Goal: Task Accomplishment & Management: Complete application form

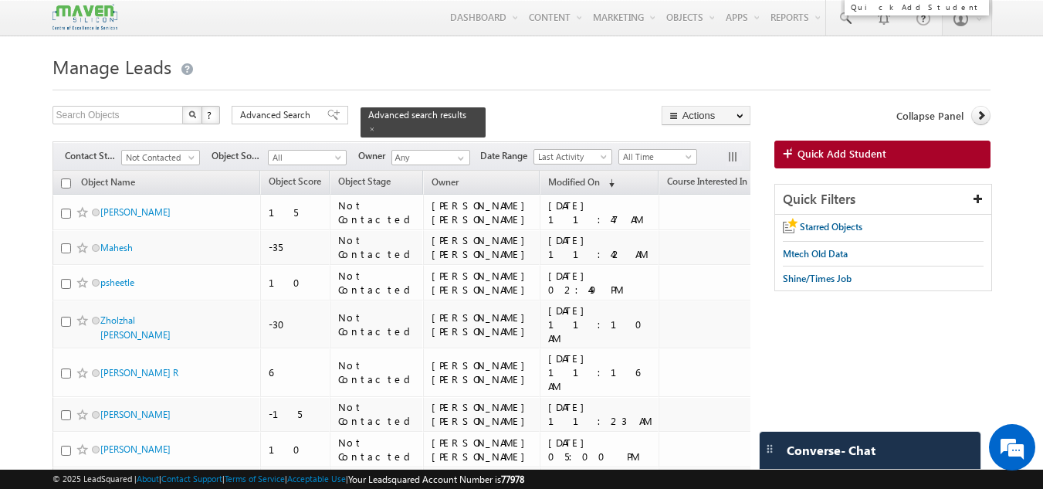
click at [826, 155] on span "Quick Add Student" at bounding box center [841, 154] width 89 height 14
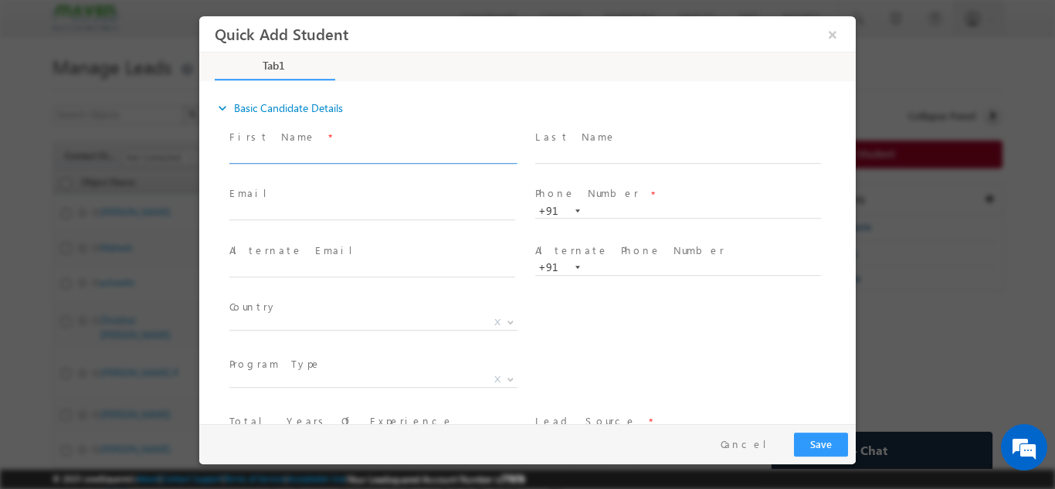
click at [379, 154] on input "text" at bounding box center [372, 154] width 286 height 15
type input "Madhusudhan M"
click at [485, 212] on input "text" at bounding box center [372, 212] width 286 height 15
paste input "madhu8185sudhan@gmail.com"
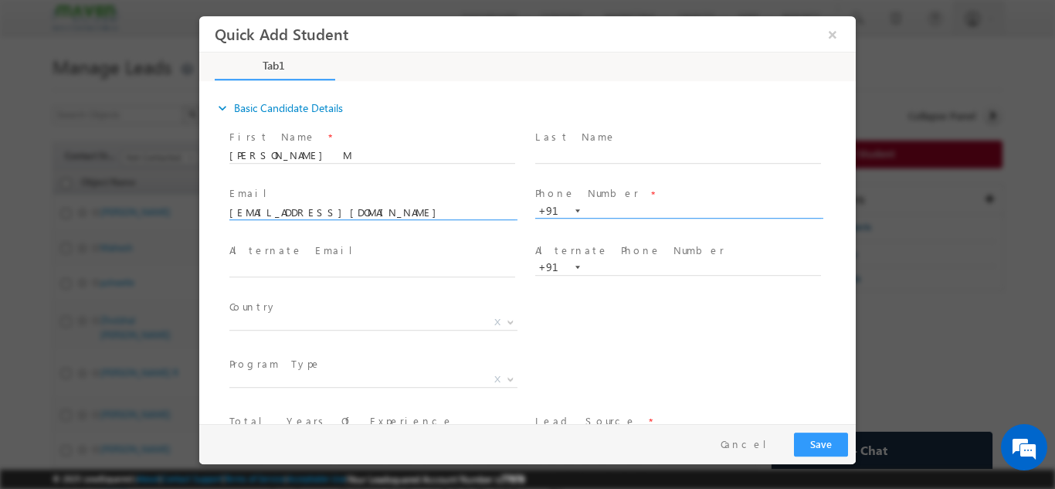
type input "madhu8185sudhan@gmail.com"
click at [668, 207] on input "text" at bounding box center [678, 210] width 286 height 15
paste input "7975794160"
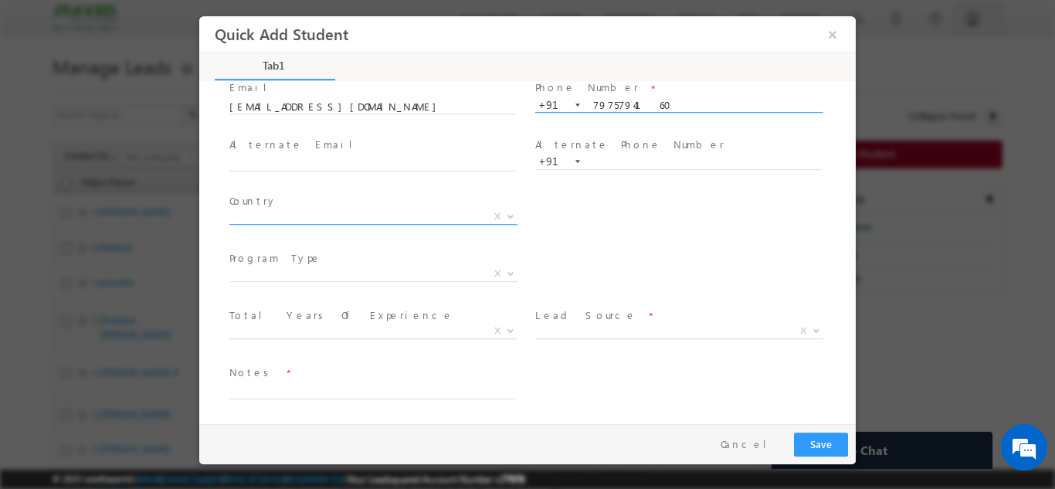
type input "7975794160"
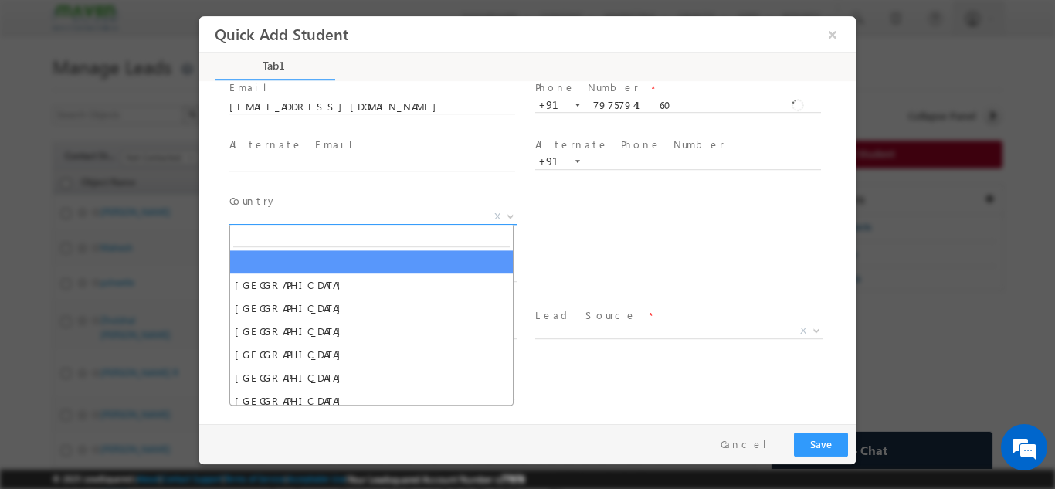
click at [413, 214] on span "X" at bounding box center [373, 215] width 288 height 15
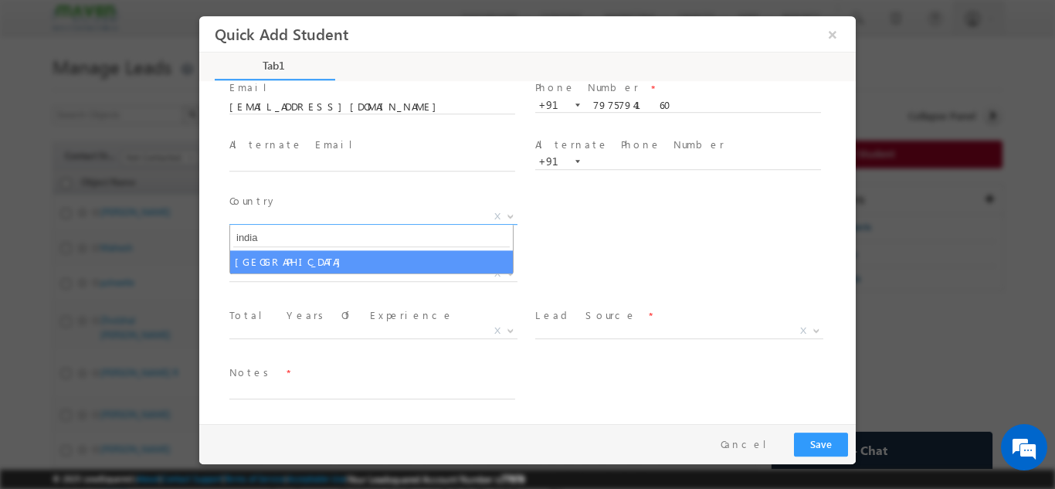
type input "india"
select select "[GEOGRAPHIC_DATA]"
select select
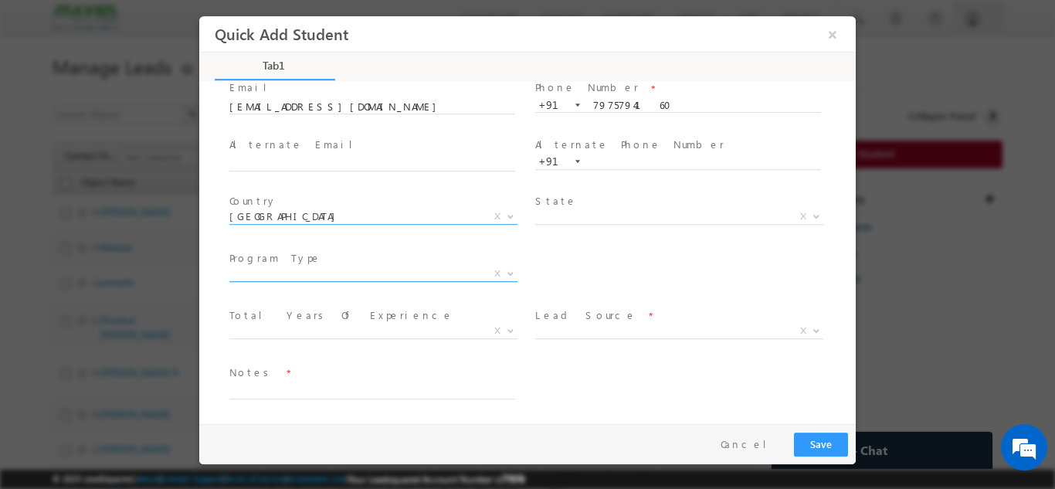
click at [386, 279] on span "X" at bounding box center [373, 273] width 288 height 15
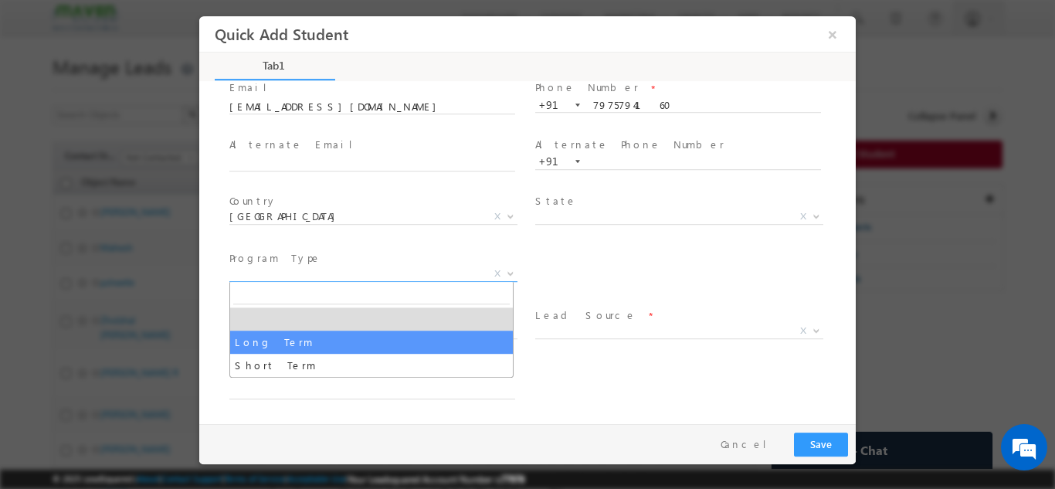
select select "Long Term"
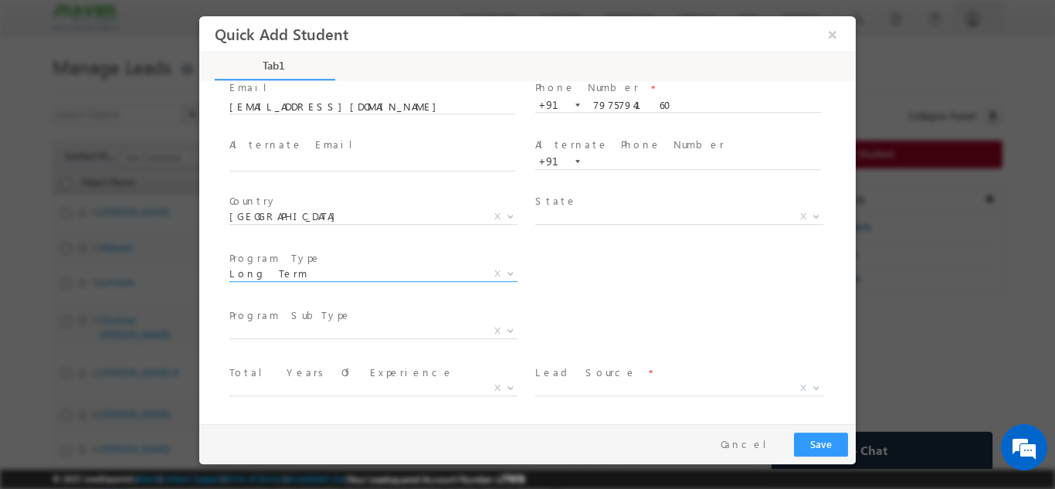
click at [461, 321] on span "Program SubType *" at bounding box center [371, 314] width 285 height 17
click at [460, 329] on span "X" at bounding box center [373, 330] width 288 height 15
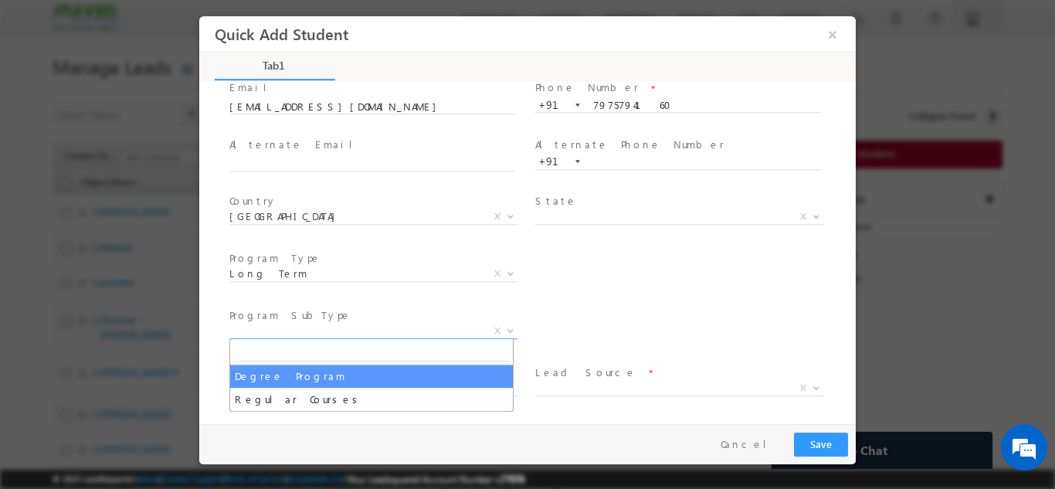
select select "Degree Program"
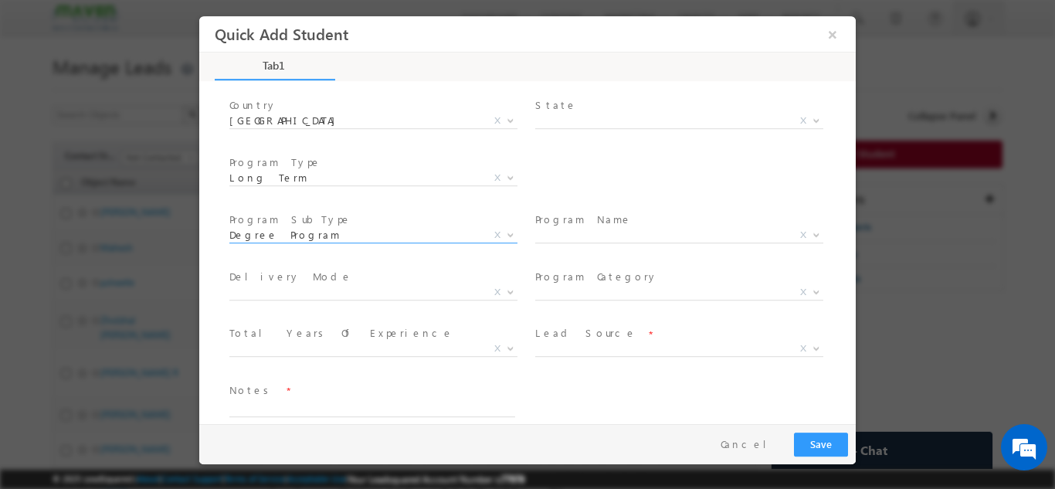
scroll to position [202, 0]
click at [660, 230] on span "X" at bounding box center [679, 233] width 288 height 15
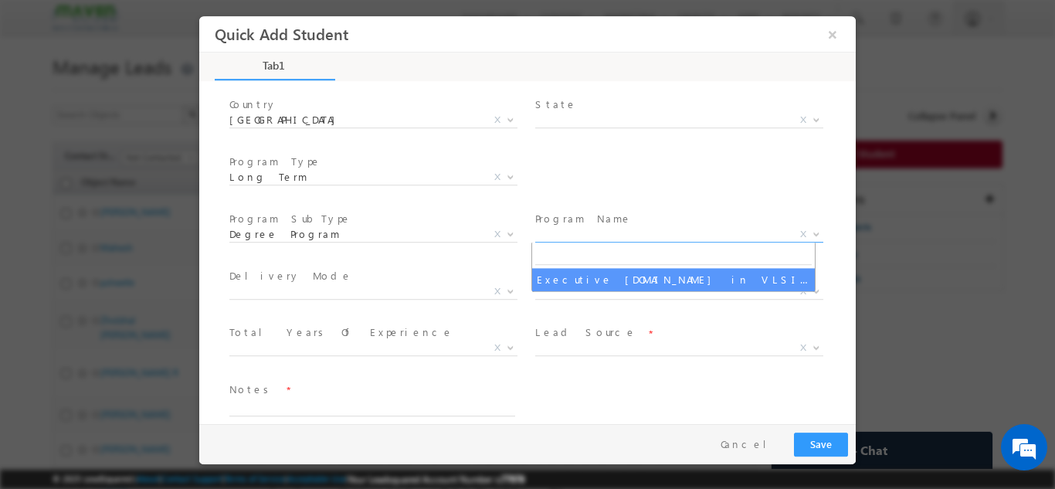
select select "Executive [DOMAIN_NAME] in VLSI Design"
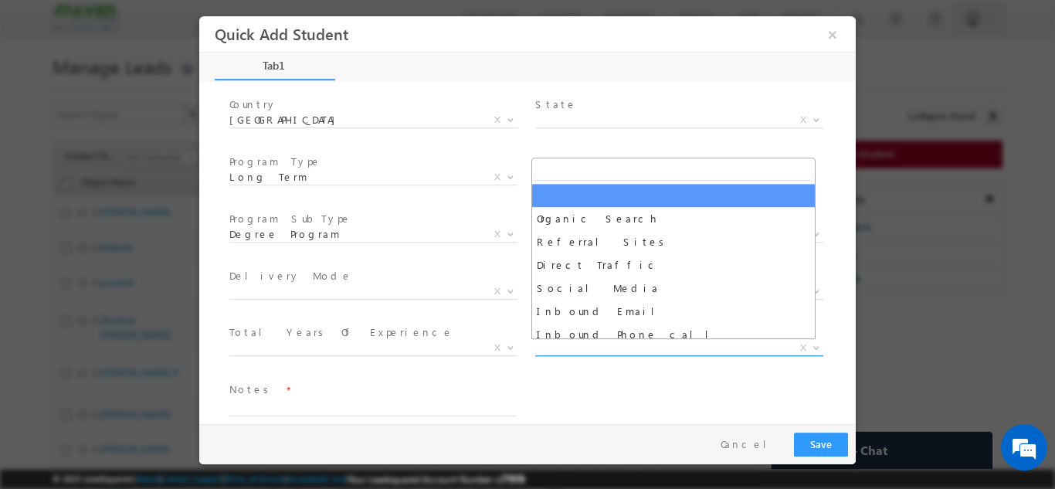
click at [588, 347] on span "X" at bounding box center [679, 347] width 288 height 15
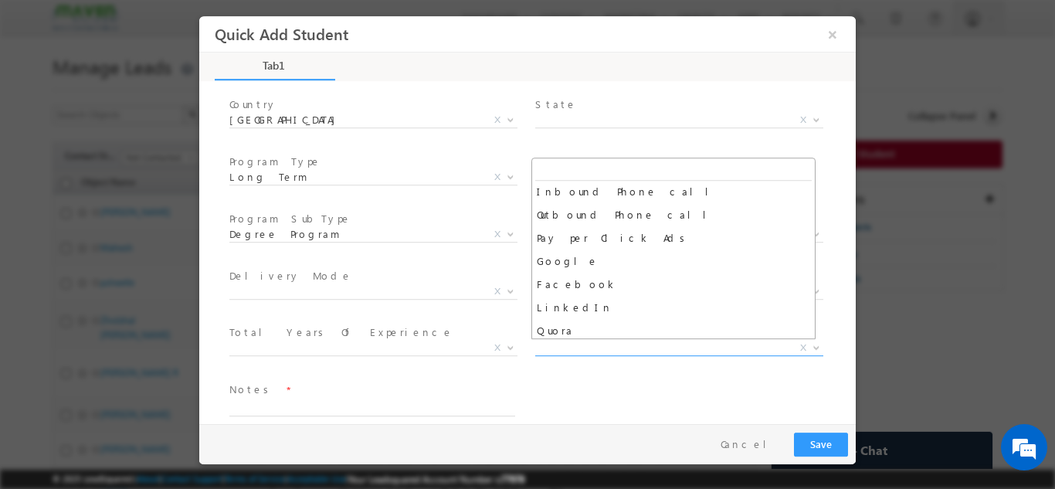
scroll to position [157, 0]
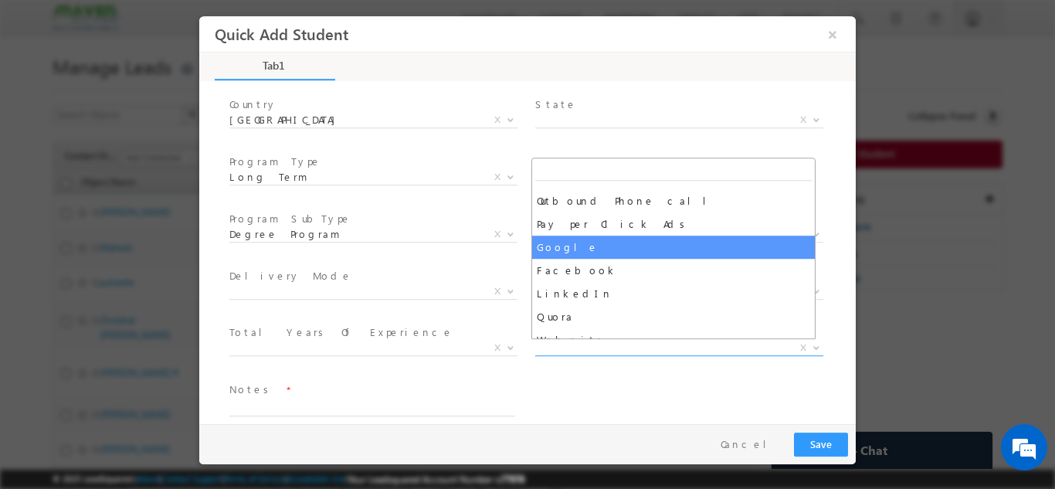
select select "Google"
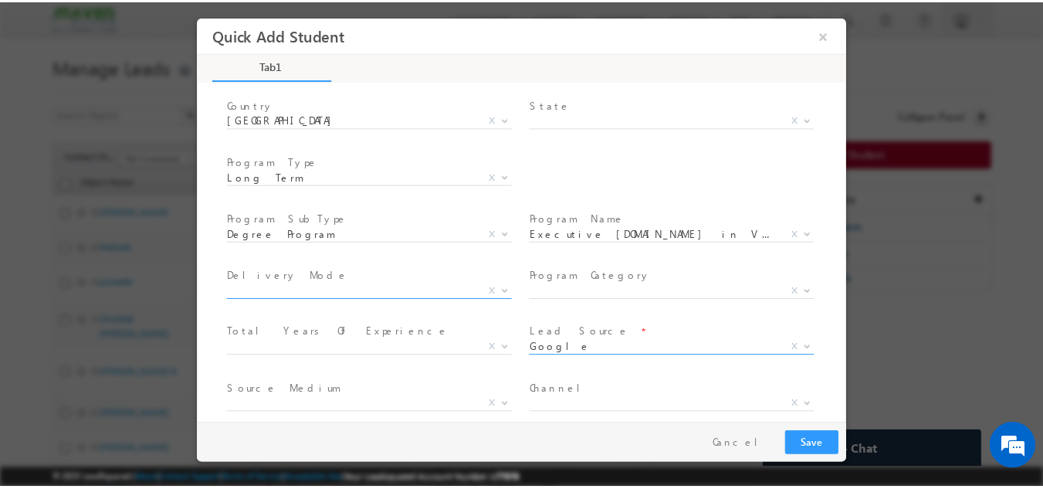
scroll to position [276, 0]
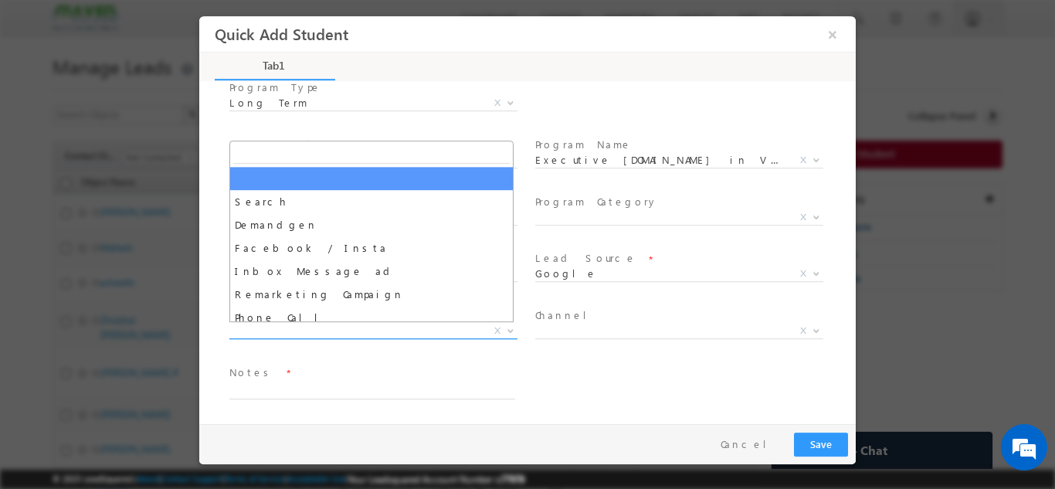
click at [391, 333] on span "X" at bounding box center [373, 330] width 288 height 15
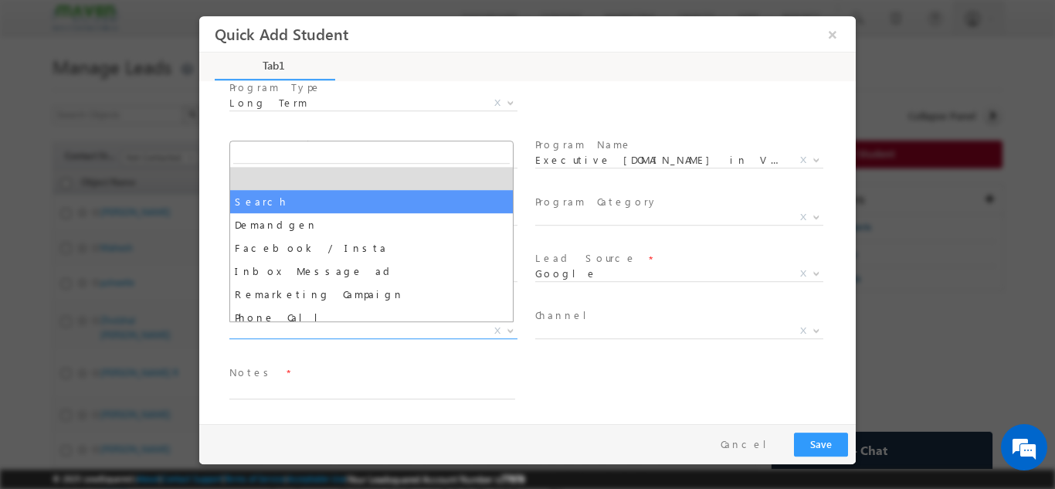
select select "Search"
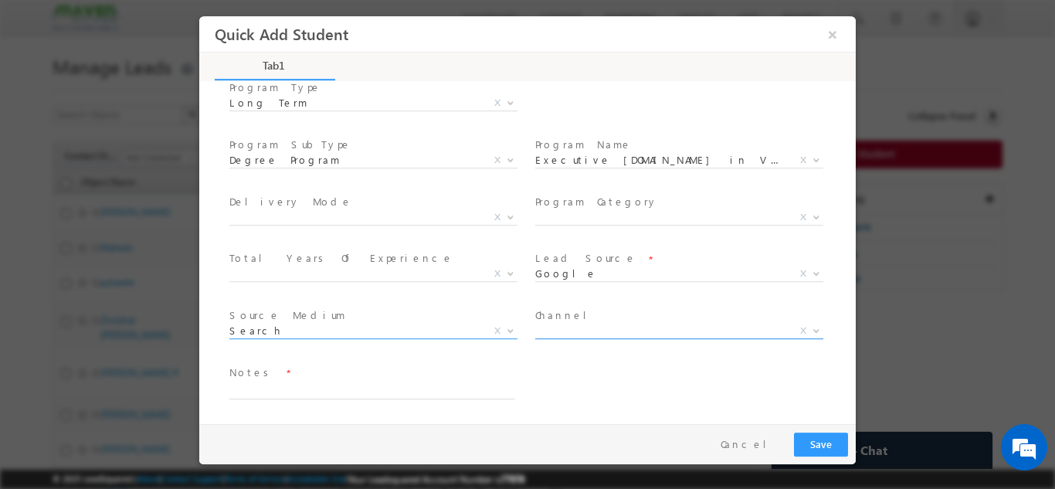
click at [562, 323] on span "X" at bounding box center [679, 330] width 288 height 15
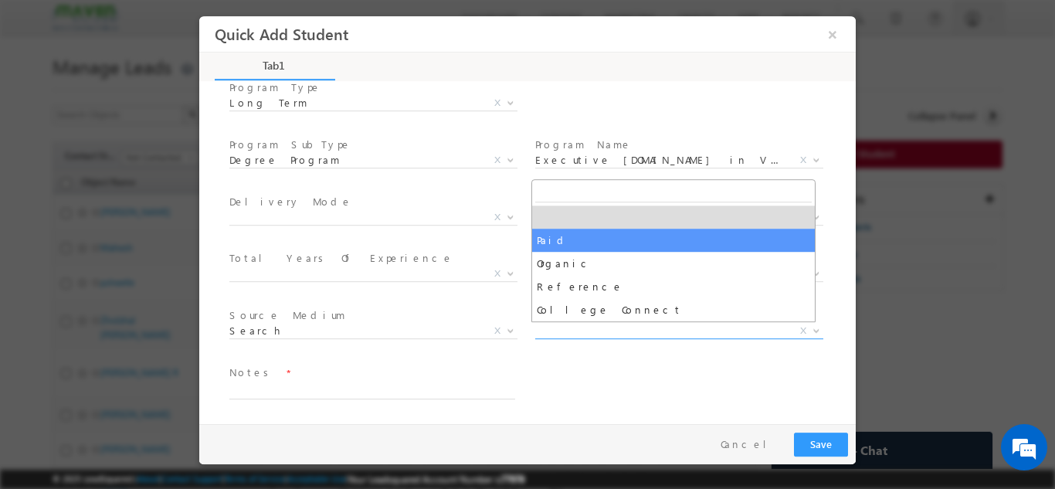
select select "Paid"
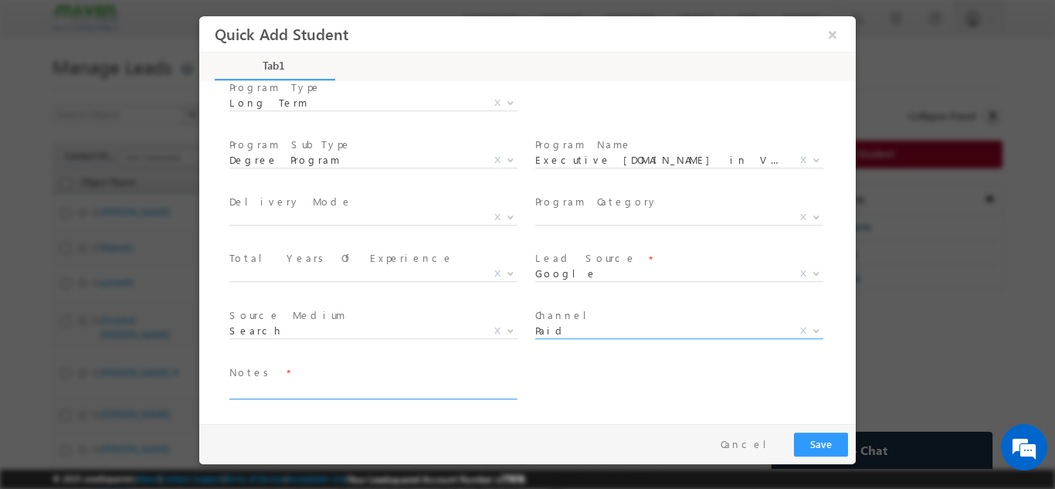
click at [433, 385] on textarea at bounding box center [372, 390] width 286 height 18
type textarea "dnp"
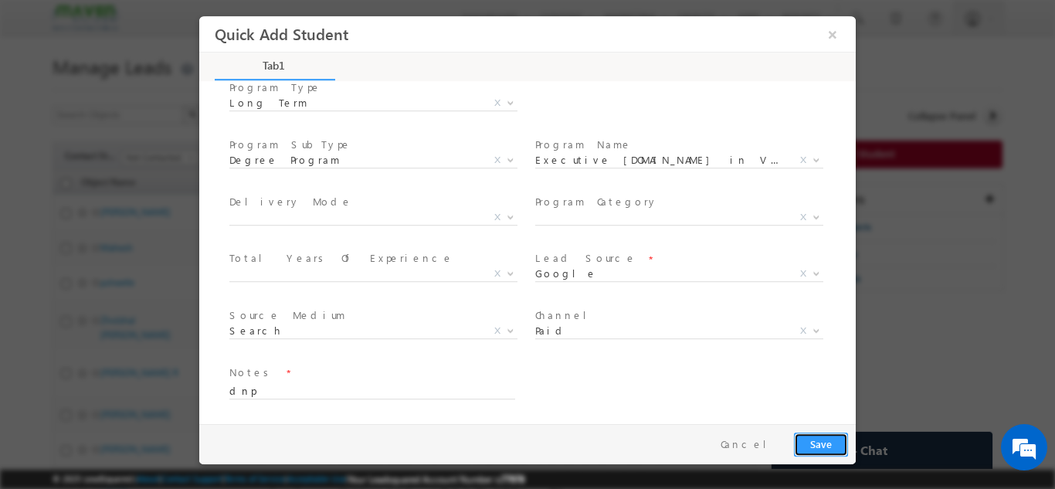
click at [807, 442] on button "Save" at bounding box center [821, 444] width 54 height 24
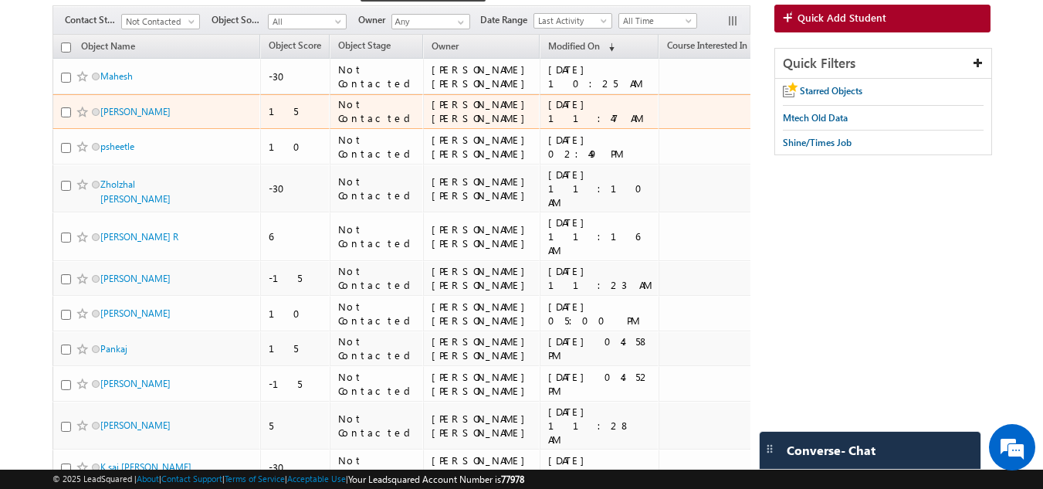
scroll to position [0, 0]
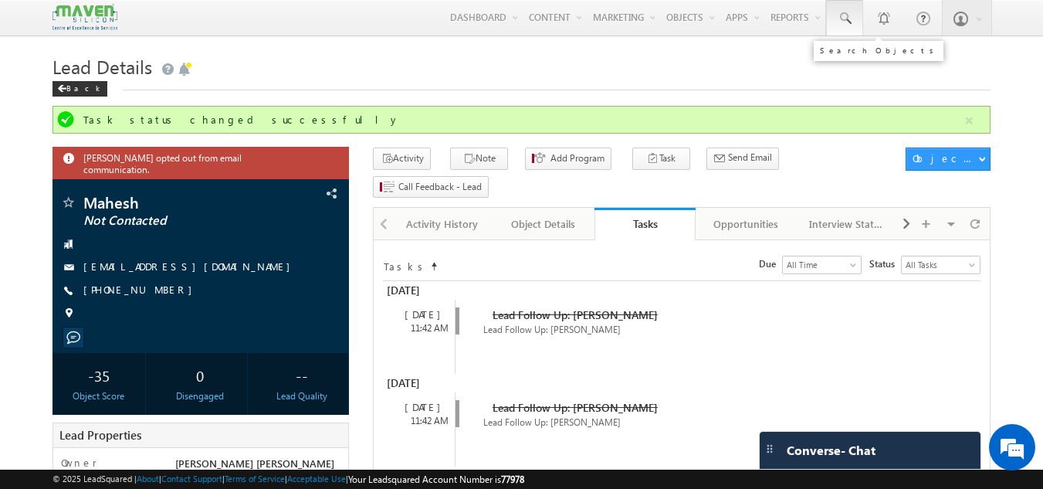
click at [839, 18] on span at bounding box center [844, 18] width 15 height 15
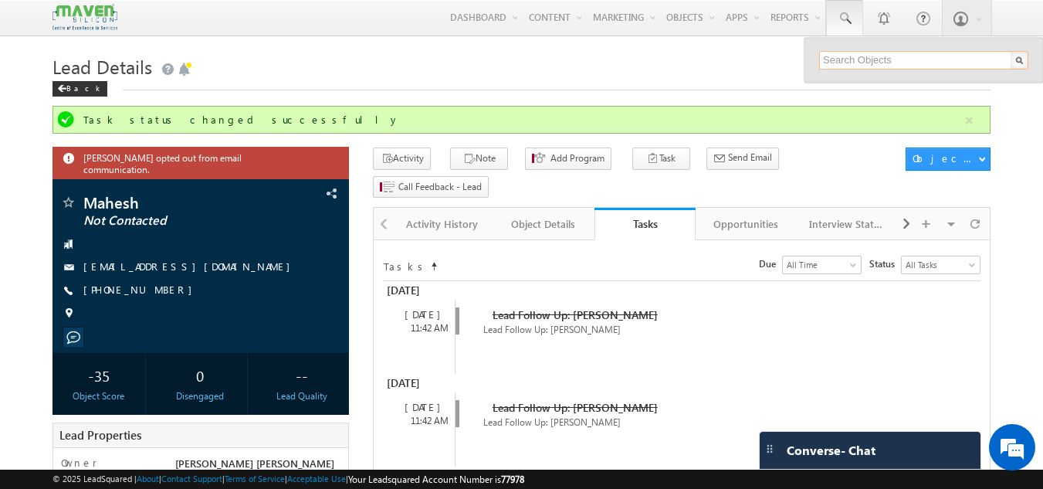
click at [849, 55] on input "text" at bounding box center [923, 60] width 209 height 19
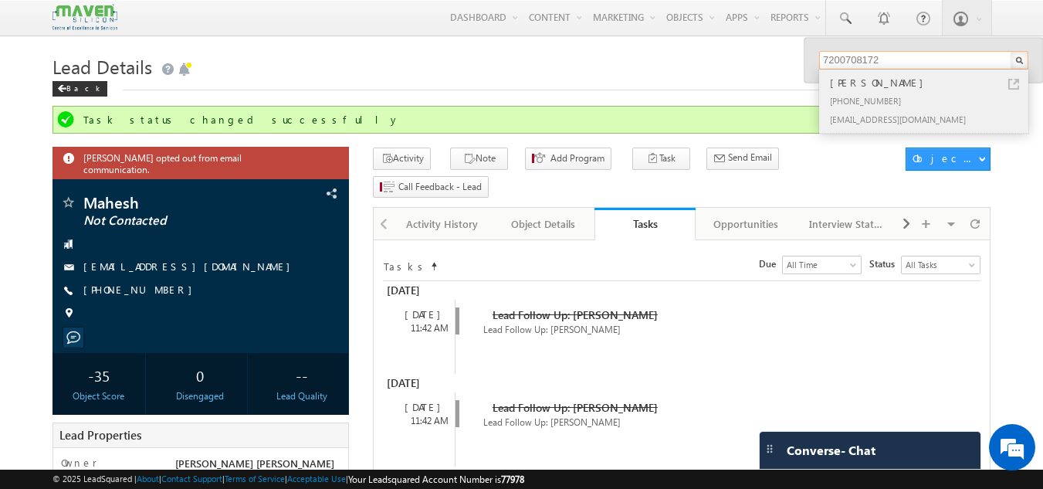
type input "7200708172"
click at [876, 111] on div "dineshck2023@gmail.com" at bounding box center [930, 119] width 207 height 19
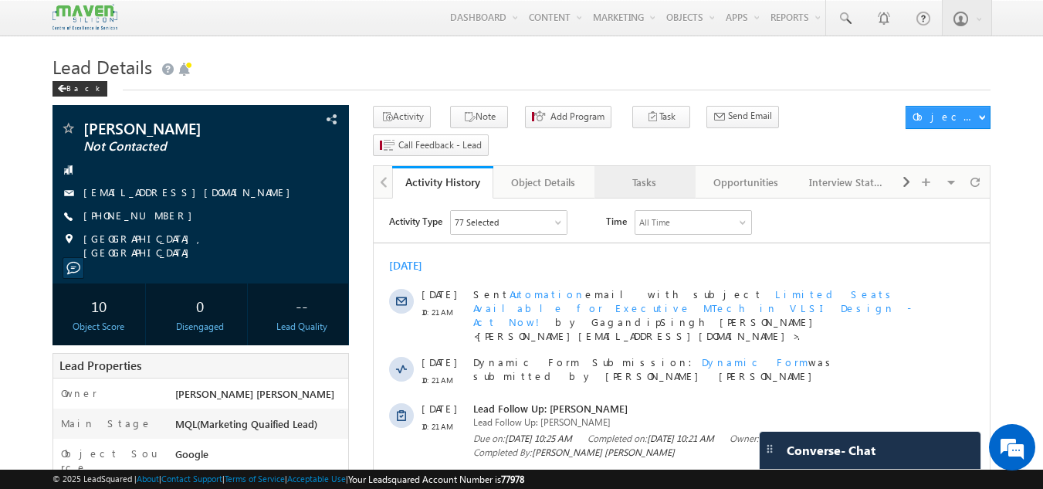
click at [659, 173] on div "Tasks" at bounding box center [644, 182] width 75 height 19
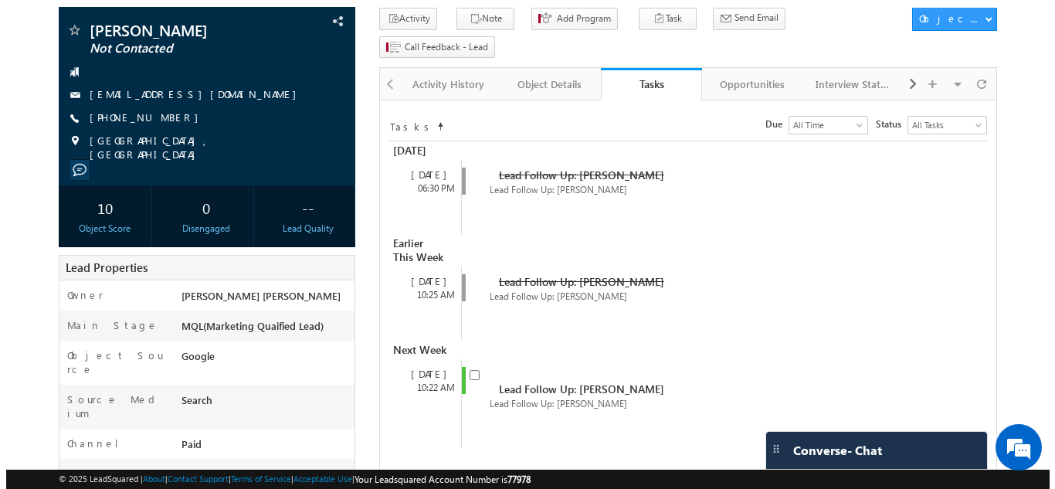
scroll to position [99, 0]
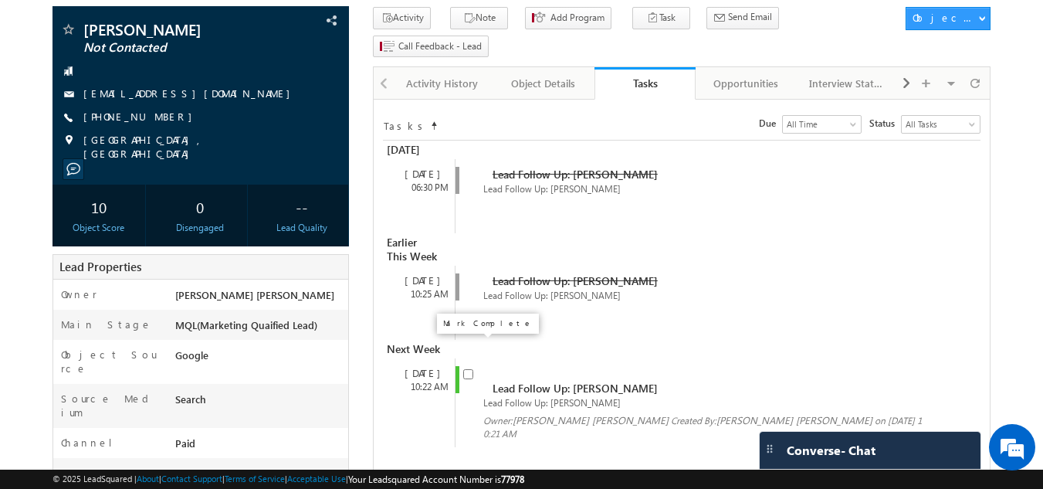
click at [472, 369] on input "checkbox" at bounding box center [468, 374] width 10 height 10
checkbox input "false"
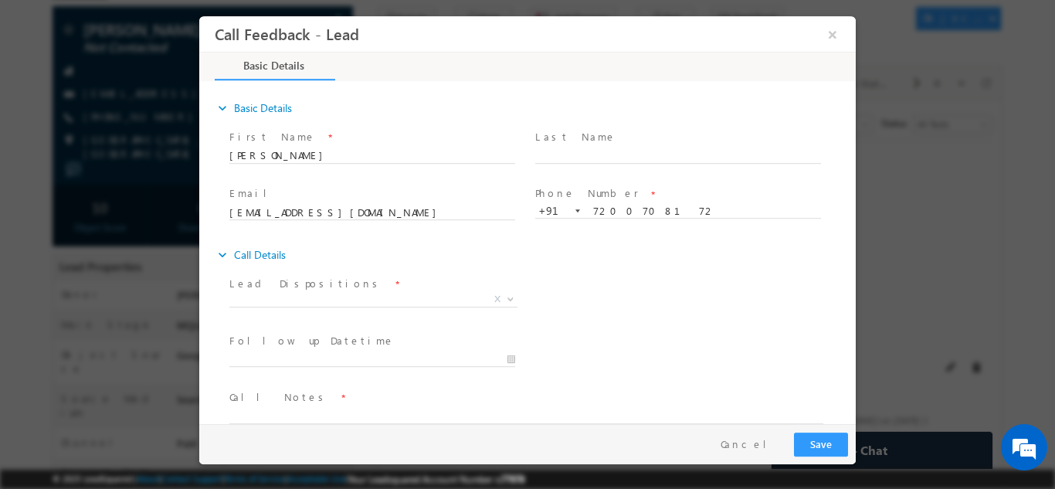
scroll to position [0, 0]
click at [435, 302] on span "X" at bounding box center [373, 298] width 288 height 15
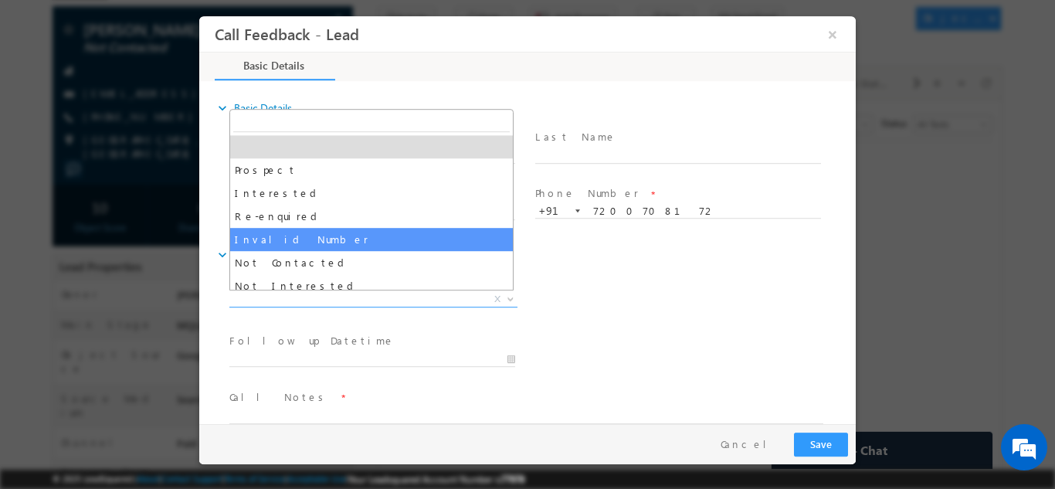
scroll to position [147, 0]
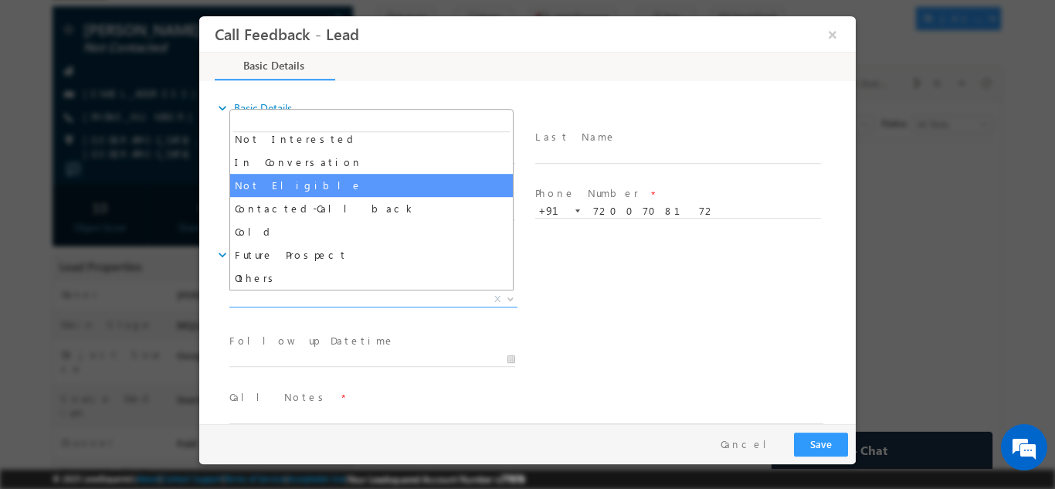
select select "Not Eligible"
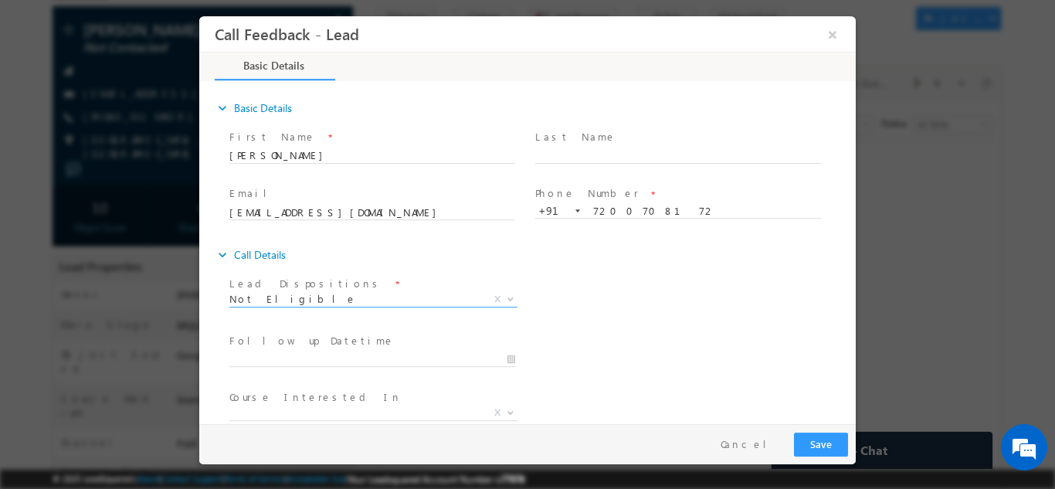
scroll to position [82, 0]
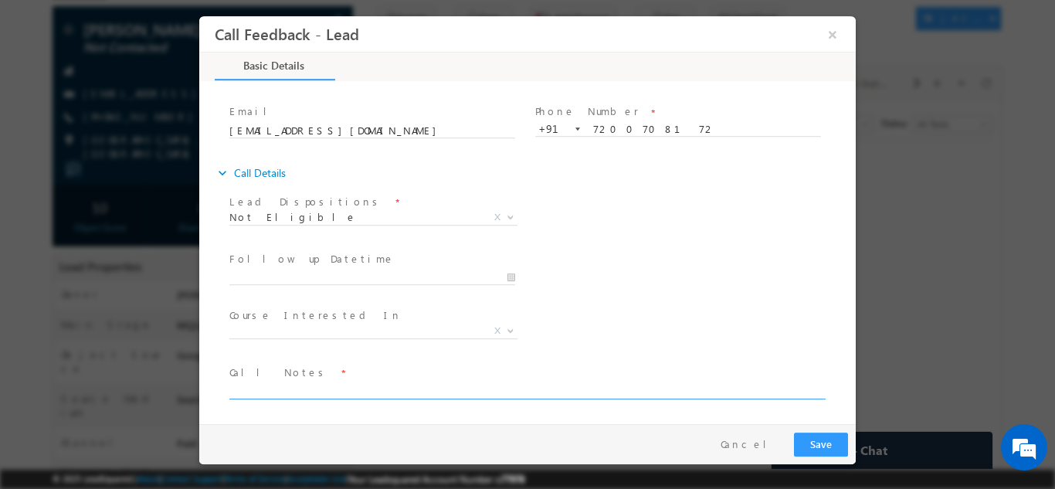
click at [359, 389] on textarea at bounding box center [526, 390] width 594 height 18
type textarea "3rd year student"
click at [818, 430] on div "Pay & Save Save Cancel" at bounding box center [531, 443] width 664 height 40
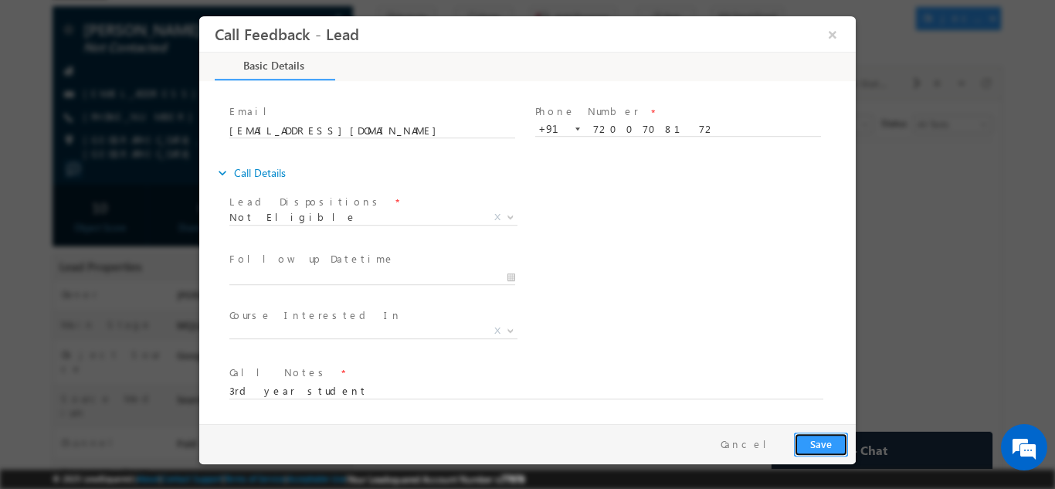
click at [811, 442] on button "Save" at bounding box center [821, 444] width 54 height 24
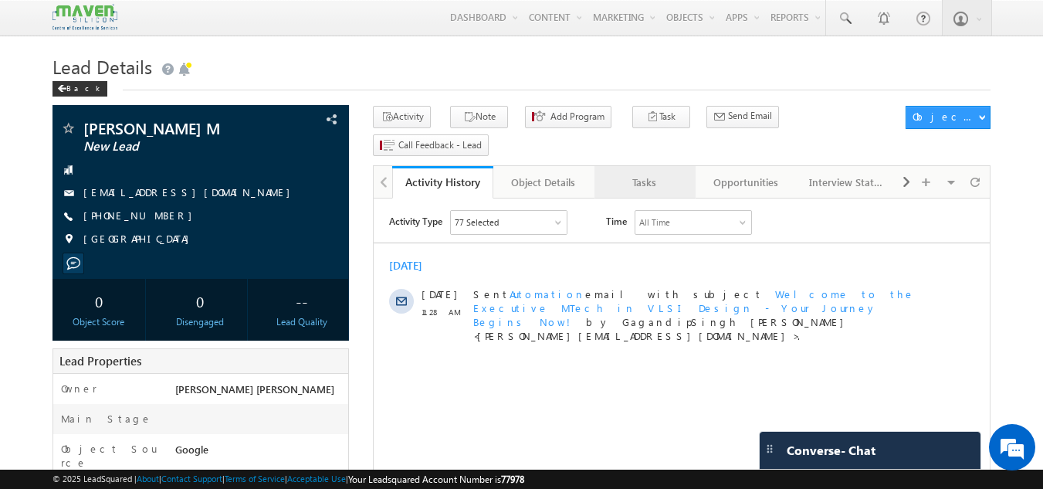
click at [661, 173] on div "Tasks" at bounding box center [644, 182] width 75 height 19
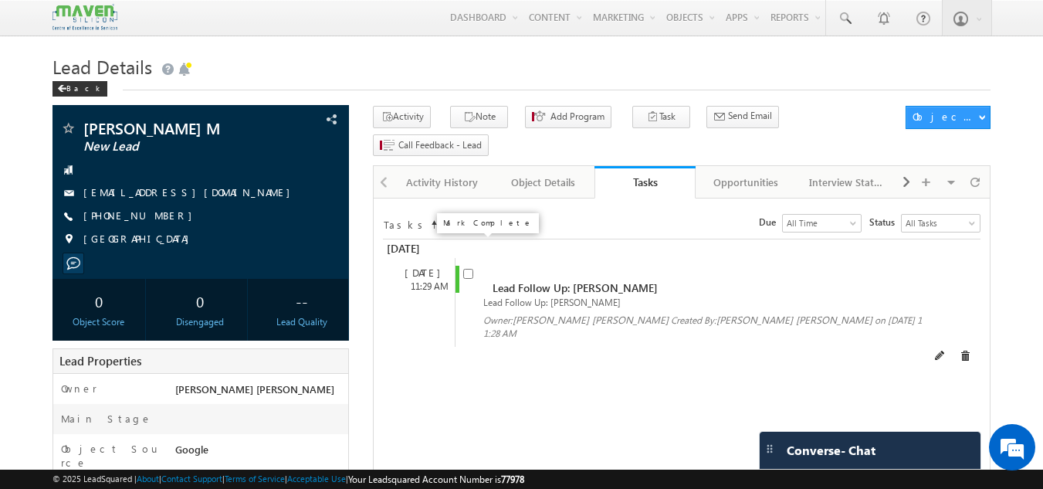
click at [466, 269] on input "checkbox" at bounding box center [468, 274] width 10 height 10
checkbox input "false"
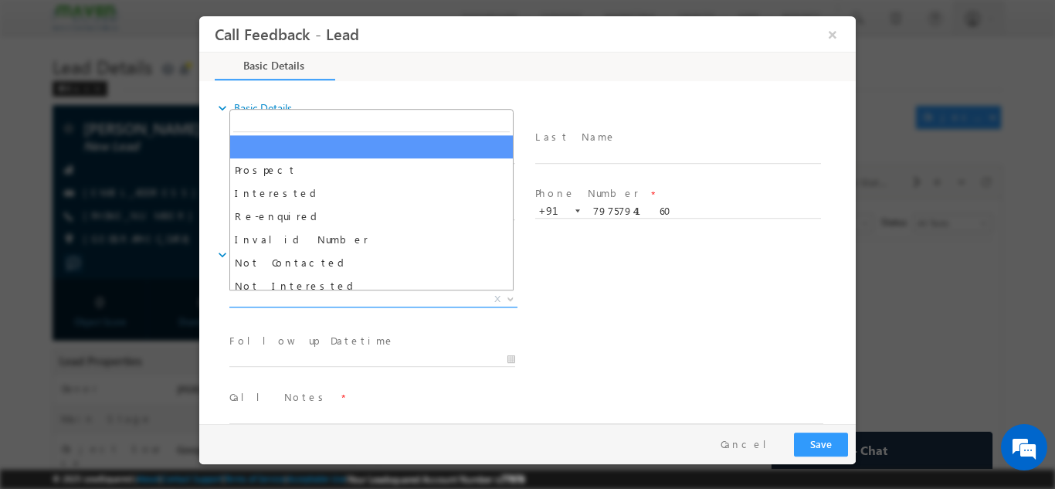
click at [411, 304] on span "X" at bounding box center [373, 298] width 288 height 15
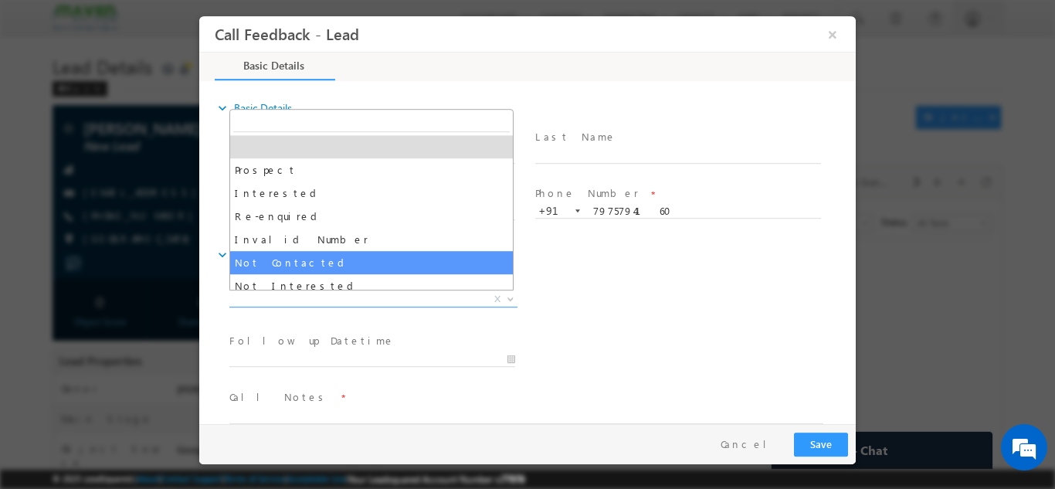
select select "Not Contacted"
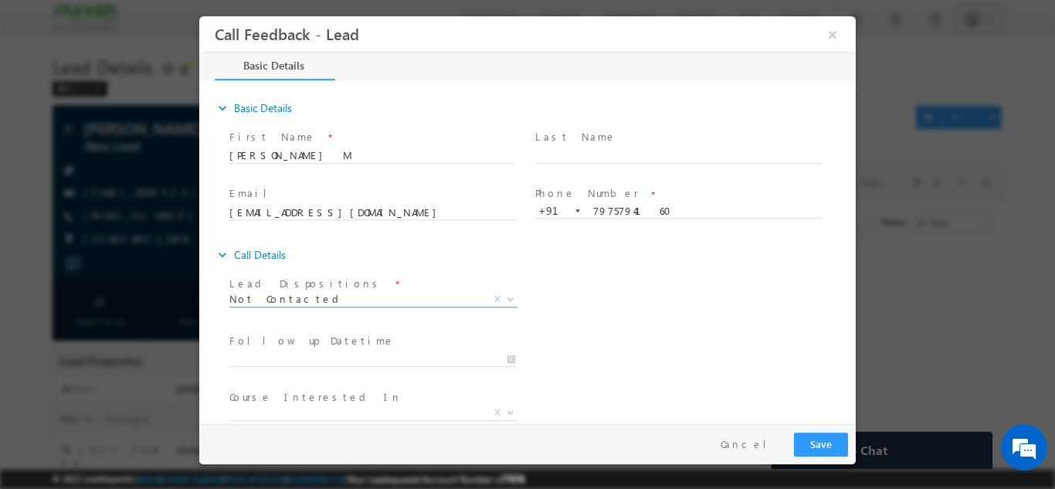
scroll to position [82, 0]
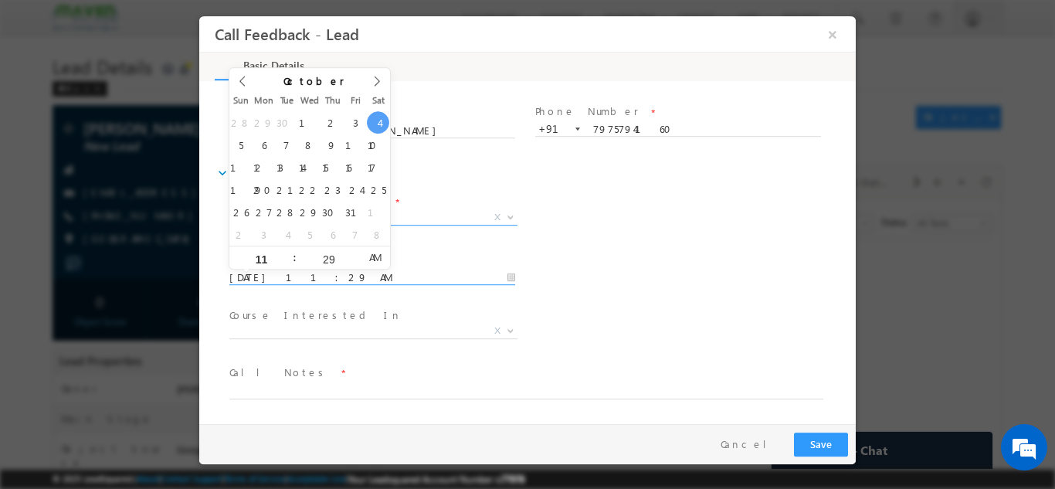
click at [391, 282] on input "[DATE] 11:29 AM" at bounding box center [372, 276] width 286 height 15
type input "[DATE] 11:29 AM"
click at [293, 378] on span "Call Notes *" at bounding box center [517, 372] width 577 height 17
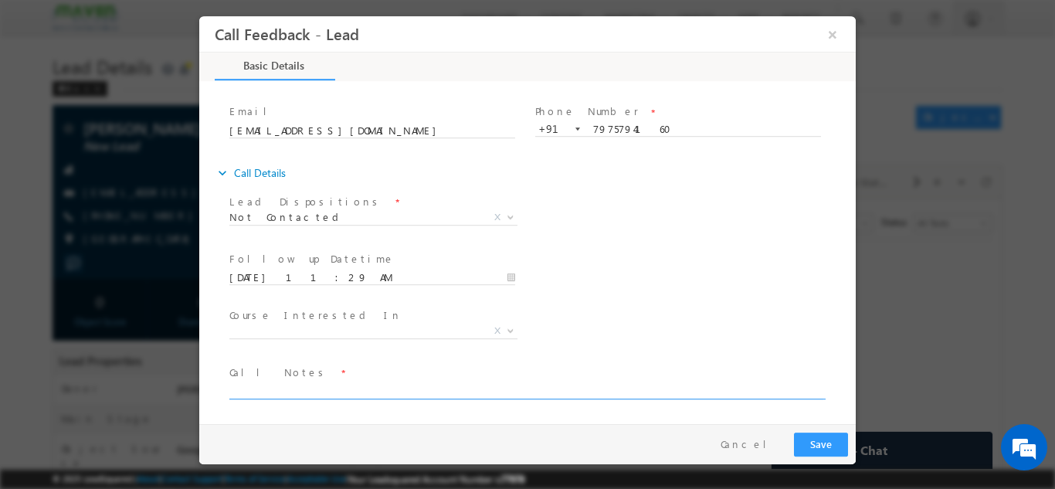
click at [290, 393] on textarea at bounding box center [526, 390] width 594 height 18
type textarea "dnp"
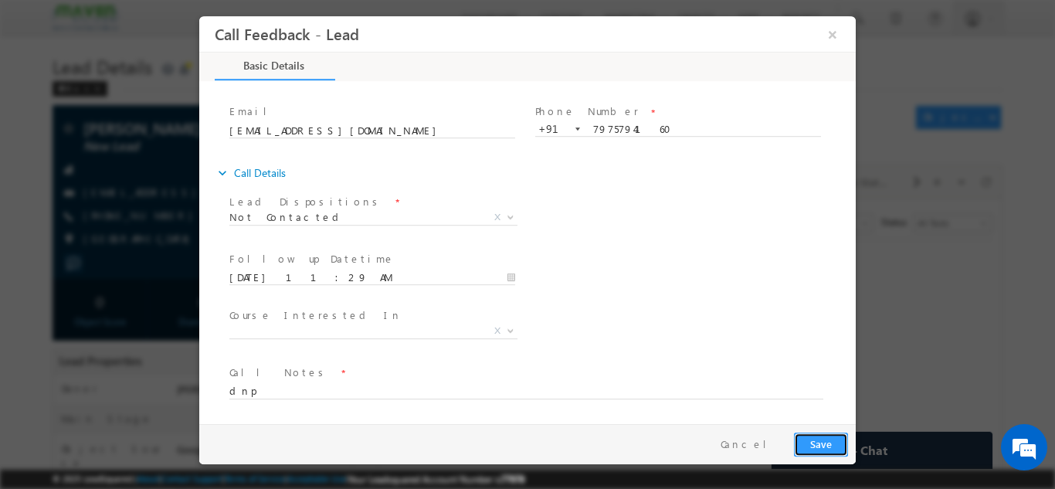
click at [830, 445] on button "Save" at bounding box center [821, 444] width 54 height 24
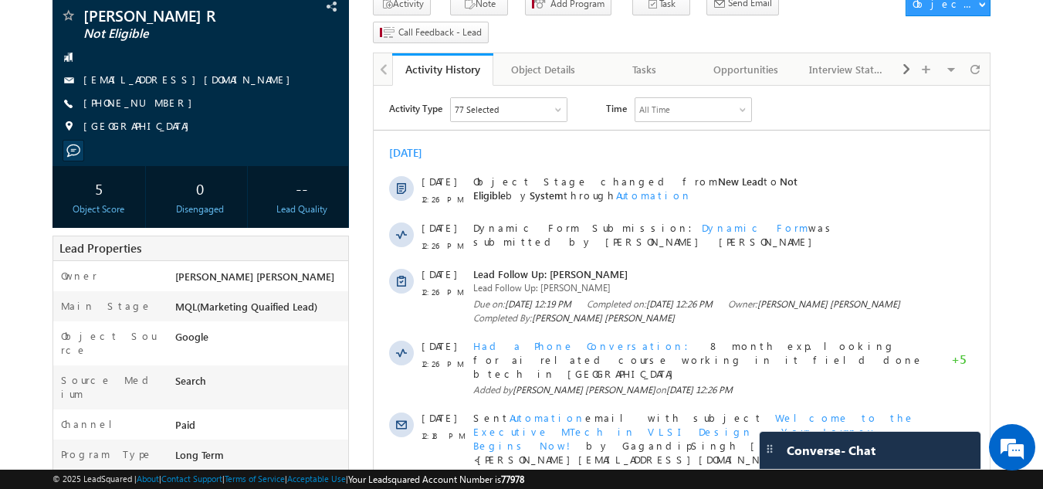
scroll to position [111, 0]
